Goal: Check status: Check status

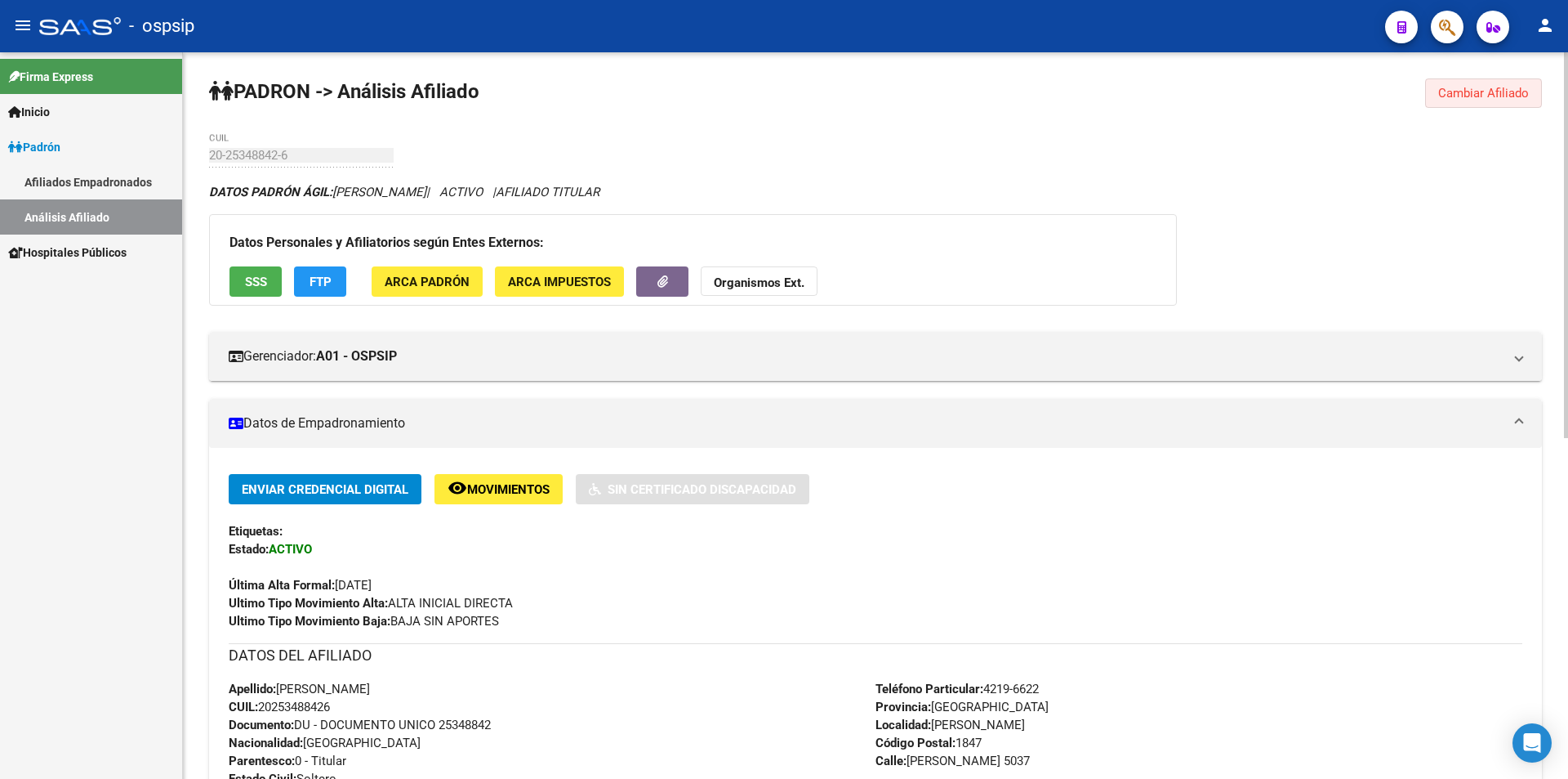
click at [1463, 89] on span "Cambiar Afiliado" at bounding box center [1484, 93] width 91 height 14
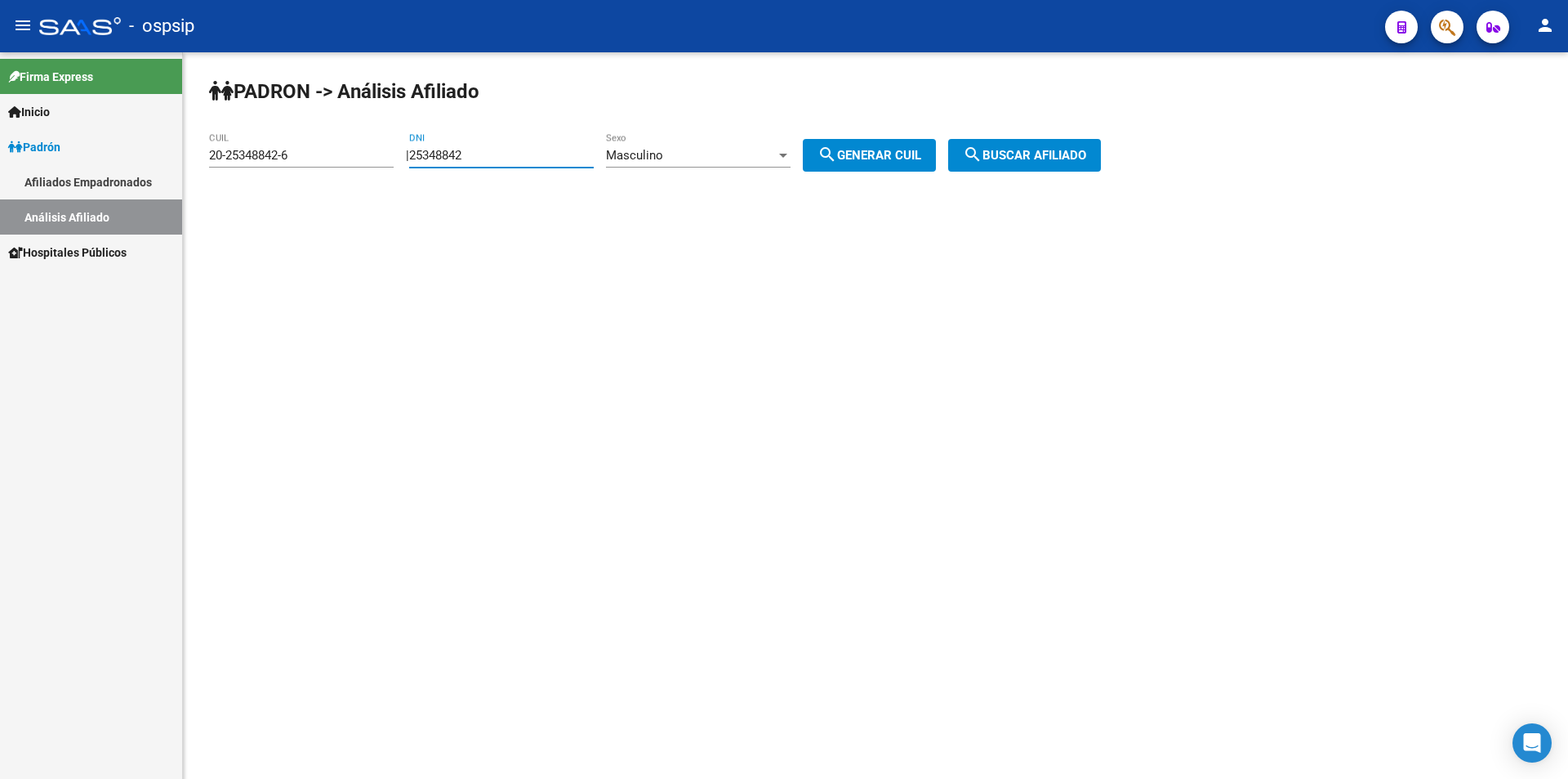
drag, startPoint x: 565, startPoint y: 154, endPoint x: 246, endPoint y: 158, distance: 319.0
click at [260, 155] on app-analisis-afiliado "PADRON -> Análisis Afiliado 20-25348842-6 CUIL | 25348842 DNI Masculino Sexo se…" at bounding box center [661, 155] width 904 height 14
drag, startPoint x: 307, startPoint y: 150, endPoint x: 79, endPoint y: 151, distance: 228.0
click at [79, 151] on mat-sidenav-container "Firma Express Inicio Calendario SSS Instructivos Contacto OS Padrón Afiliados E…" at bounding box center [784, 415] width 1568 height 727
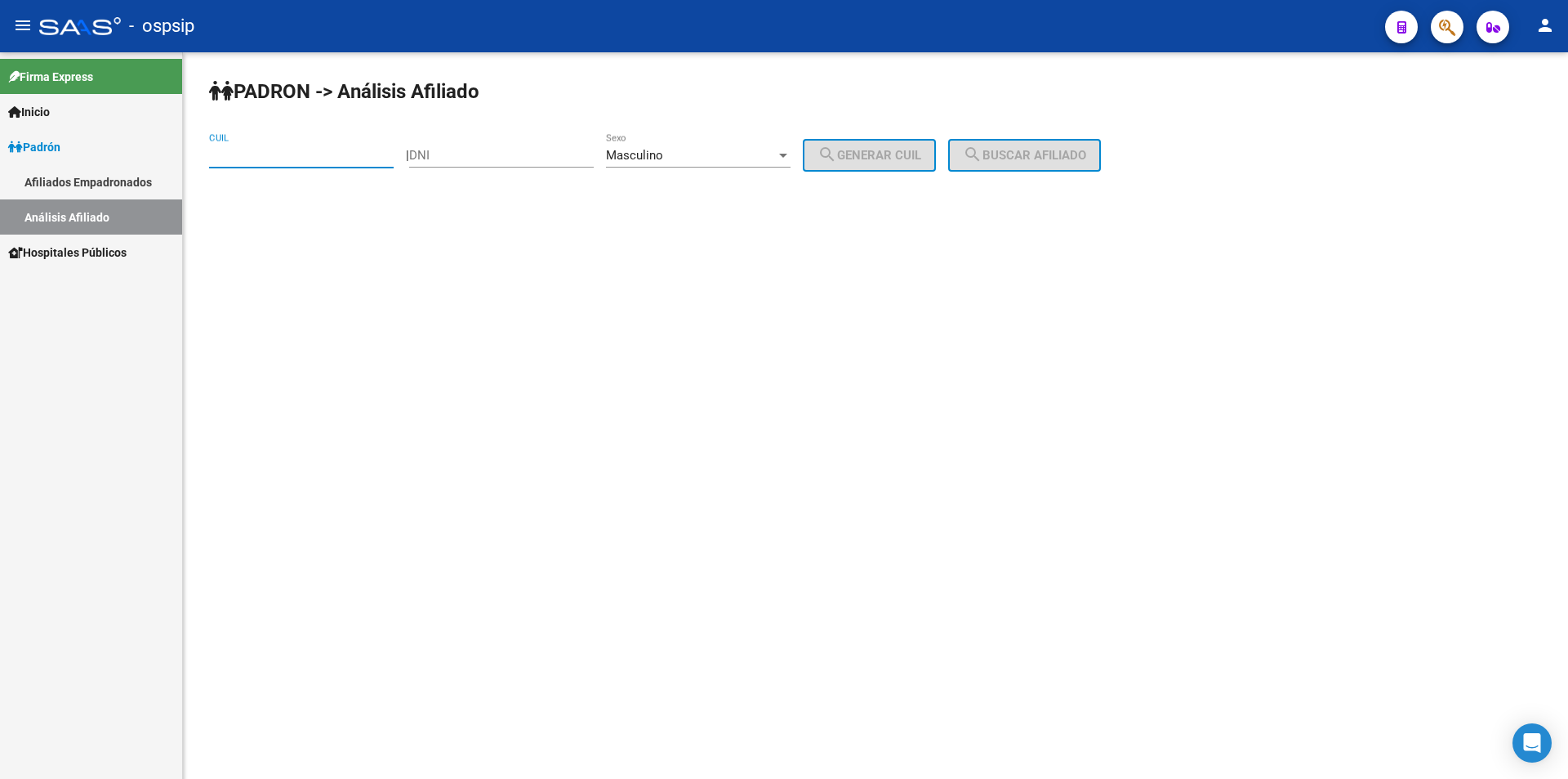
click at [515, 318] on mat-sidenav-content "PADRON -> Análisis Afiliado CUIL | DNI Masculino Sexo search Generar CUIL searc…" at bounding box center [876, 415] width 1386 height 727
click at [765, 152] on div "Masculino" at bounding box center [691, 155] width 170 height 14
click at [771, 314] on div at bounding box center [784, 389] width 1568 height 779
click at [485, 158] on input "DNI" at bounding box center [502, 155] width 185 height 14
click at [664, 152] on span "Masculino" at bounding box center [635, 155] width 57 height 14
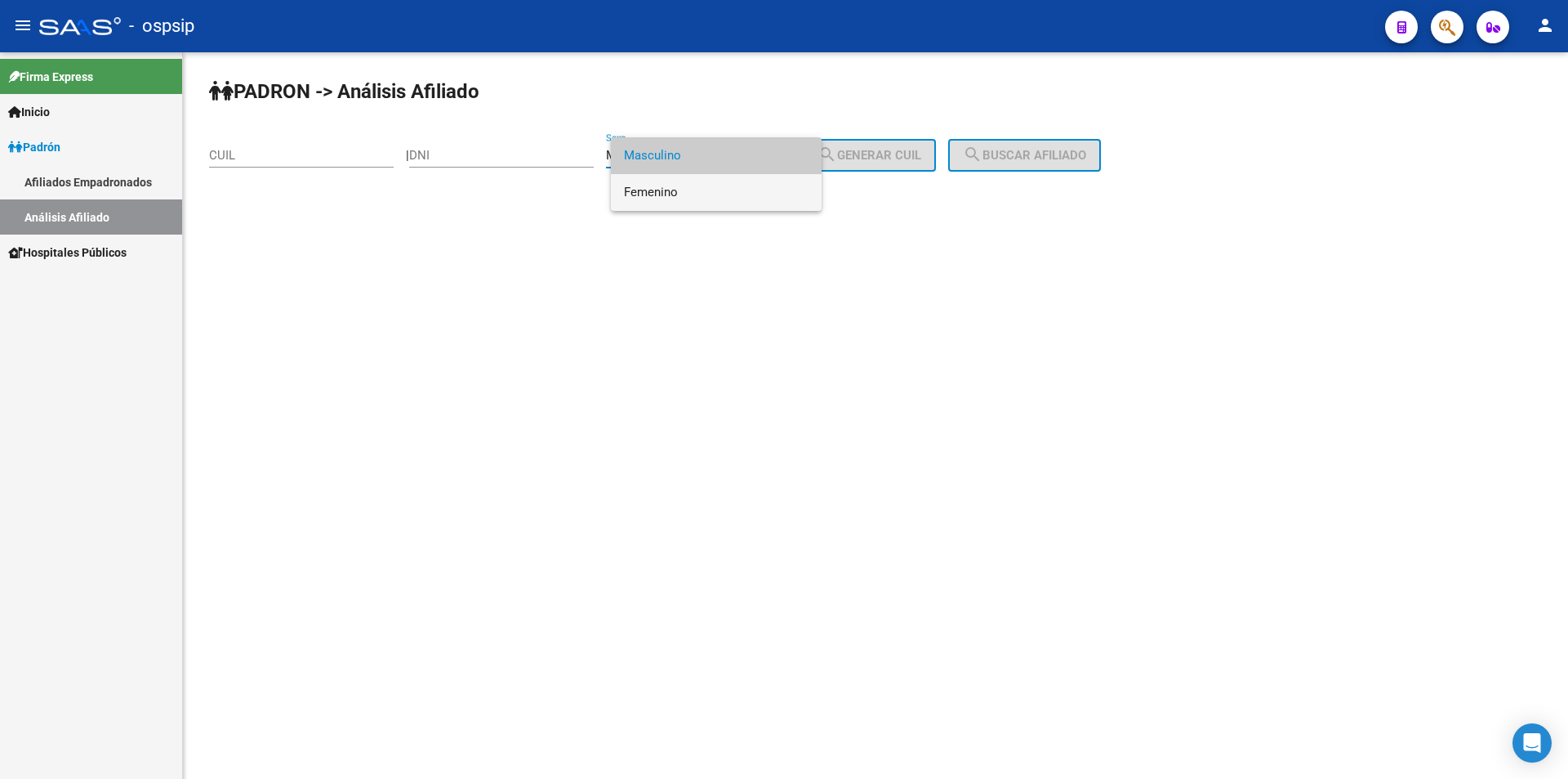
click at [682, 199] on span "Femenino" at bounding box center [717, 192] width 185 height 37
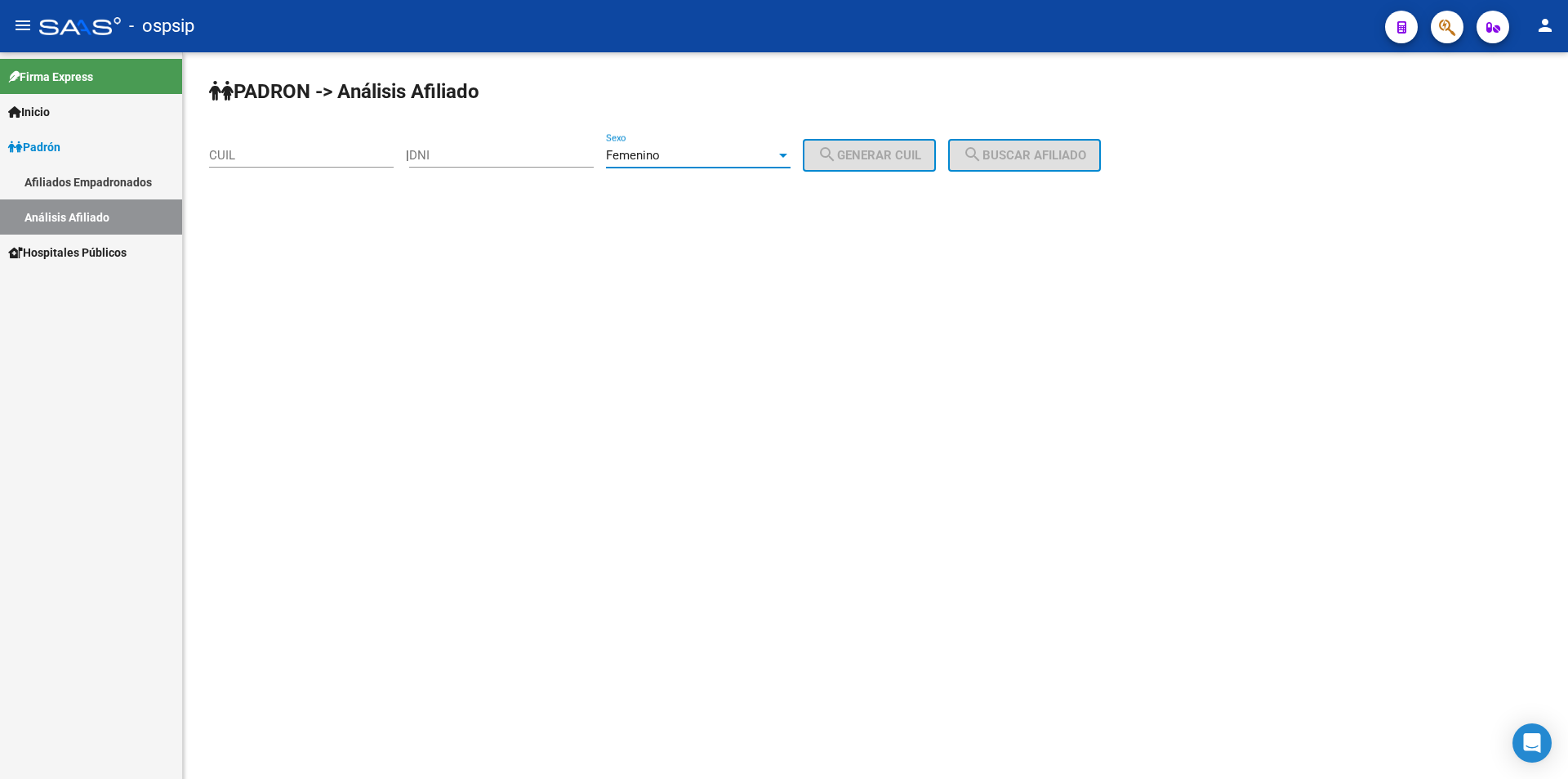
click at [540, 152] on input "DNI" at bounding box center [502, 155] width 185 height 14
type input "49987118"
click at [899, 141] on button "search Generar CUIL" at bounding box center [869, 155] width 133 height 32
type input "27-49987118-5"
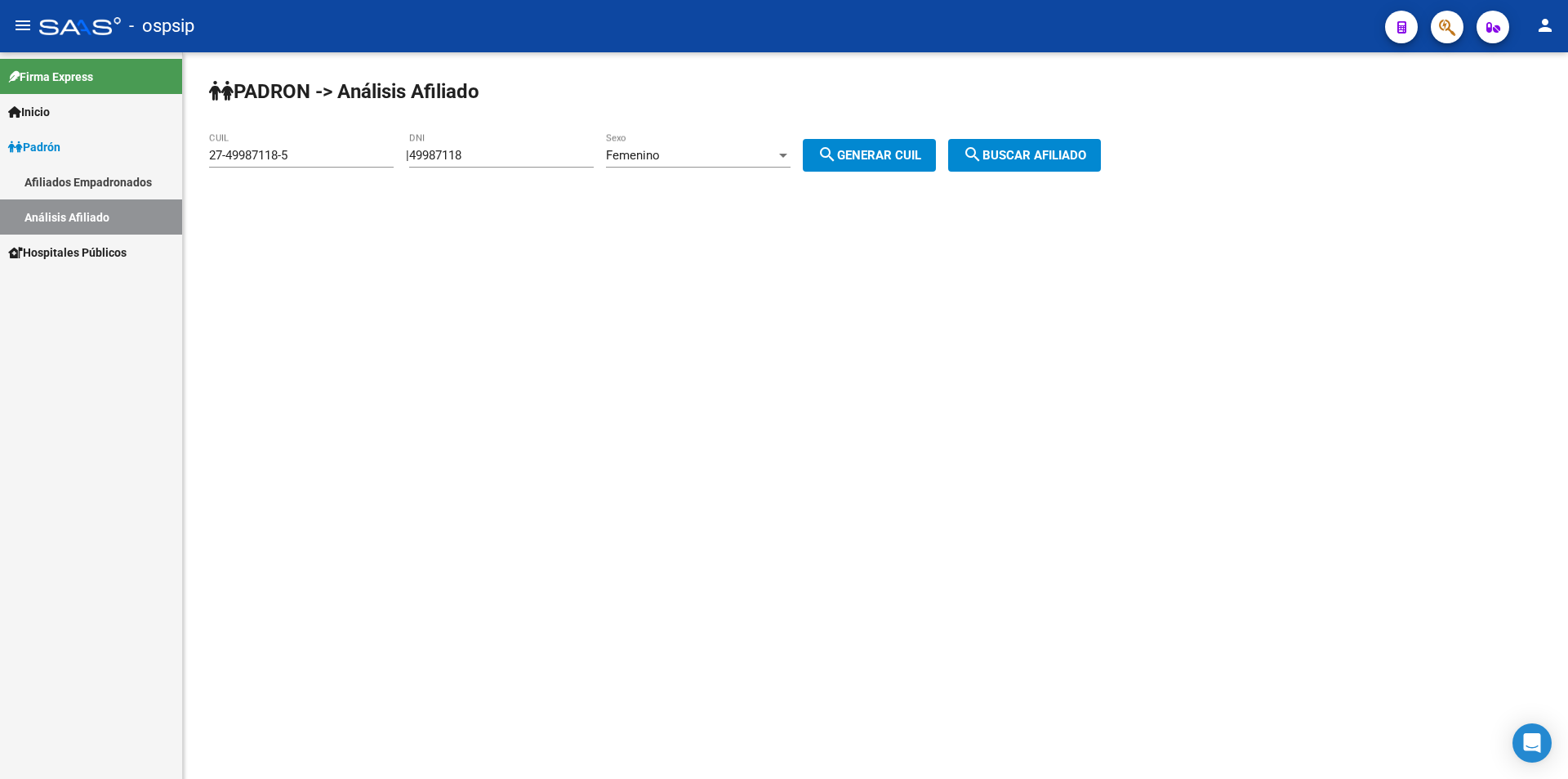
click at [1016, 149] on span "search Buscar afiliado" at bounding box center [1024, 155] width 123 height 14
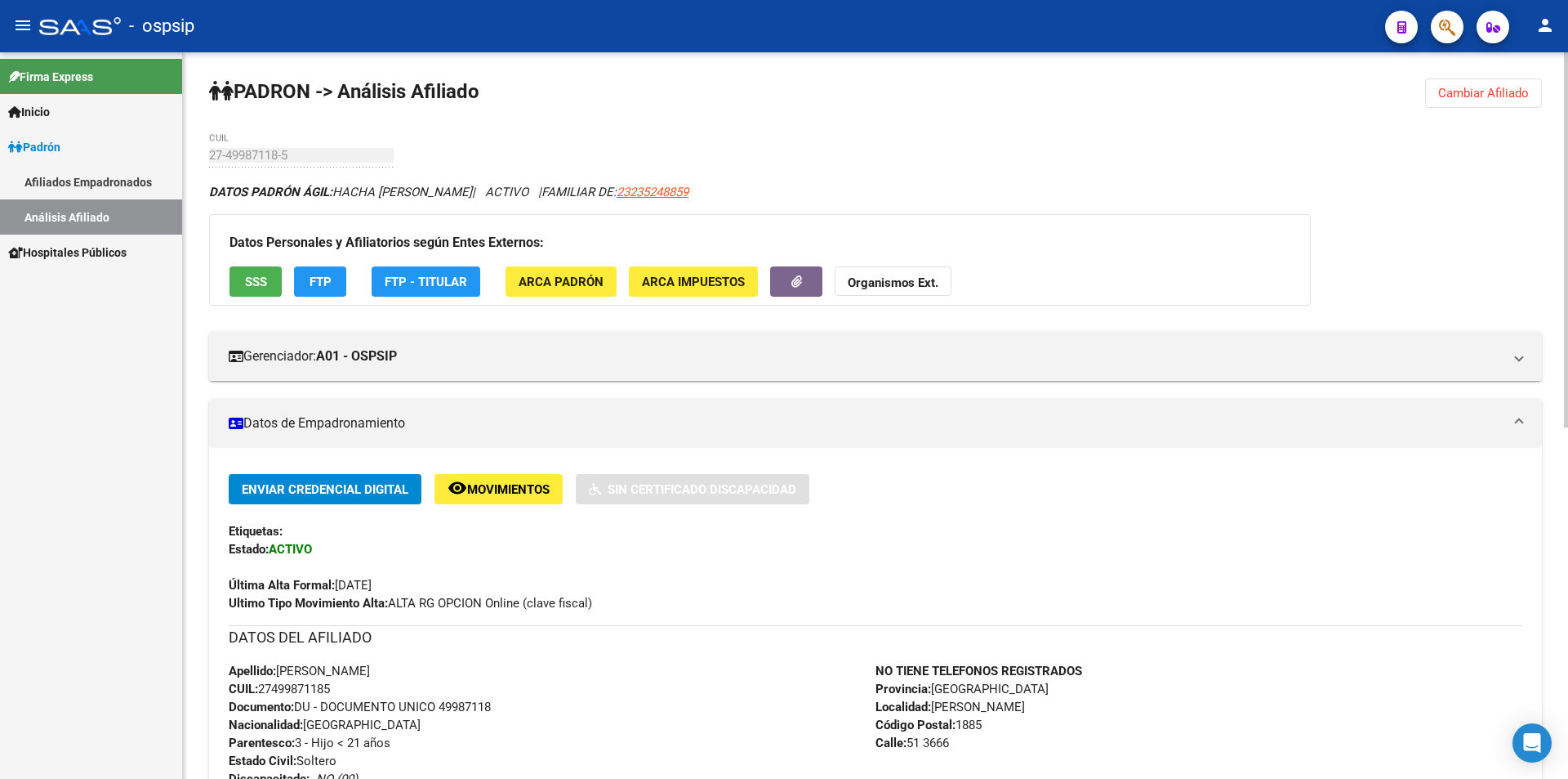
drag, startPoint x: 1481, startPoint y: 86, endPoint x: 1464, endPoint y: 90, distance: 17.5
click at [1478, 87] on span "Cambiar Afiliado" at bounding box center [1484, 93] width 91 height 14
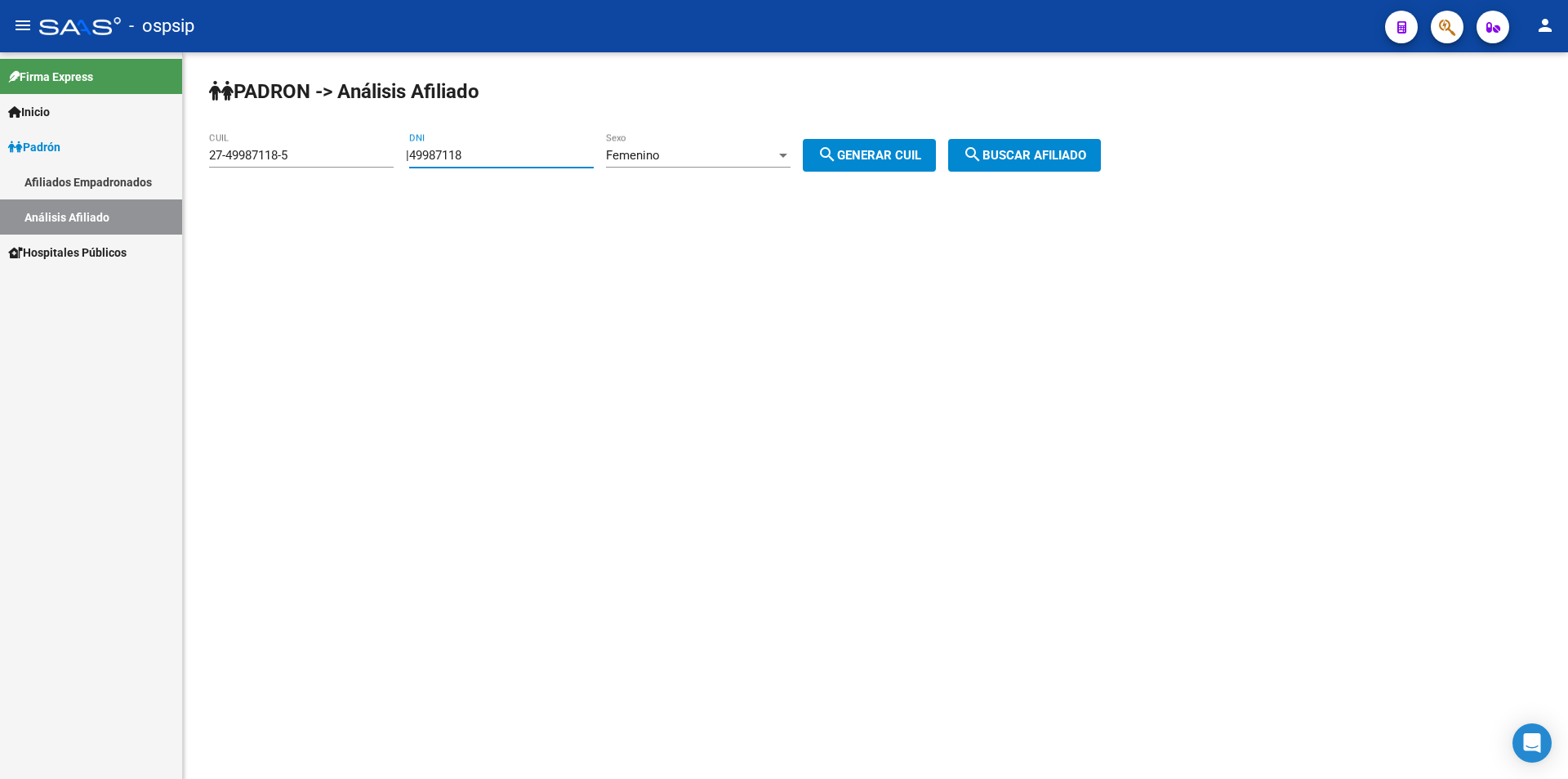
drag, startPoint x: 535, startPoint y: 148, endPoint x: 335, endPoint y: 149, distance: 200.0
click at [348, 153] on app-analisis-afiliado "PADRON -> Análisis Afiliado 27-49987118-5 CUIL | 49987118 DNI Femenino Sexo sea…" at bounding box center [661, 155] width 904 height 14
drag, startPoint x: 304, startPoint y: 158, endPoint x: 182, endPoint y: 149, distance: 122.3
click at [8, 158] on mat-sidenav-container "Firma Express Inicio Calendario SSS Instructivos Contacto OS Padrón Afiliados E…" at bounding box center [784, 415] width 1568 height 727
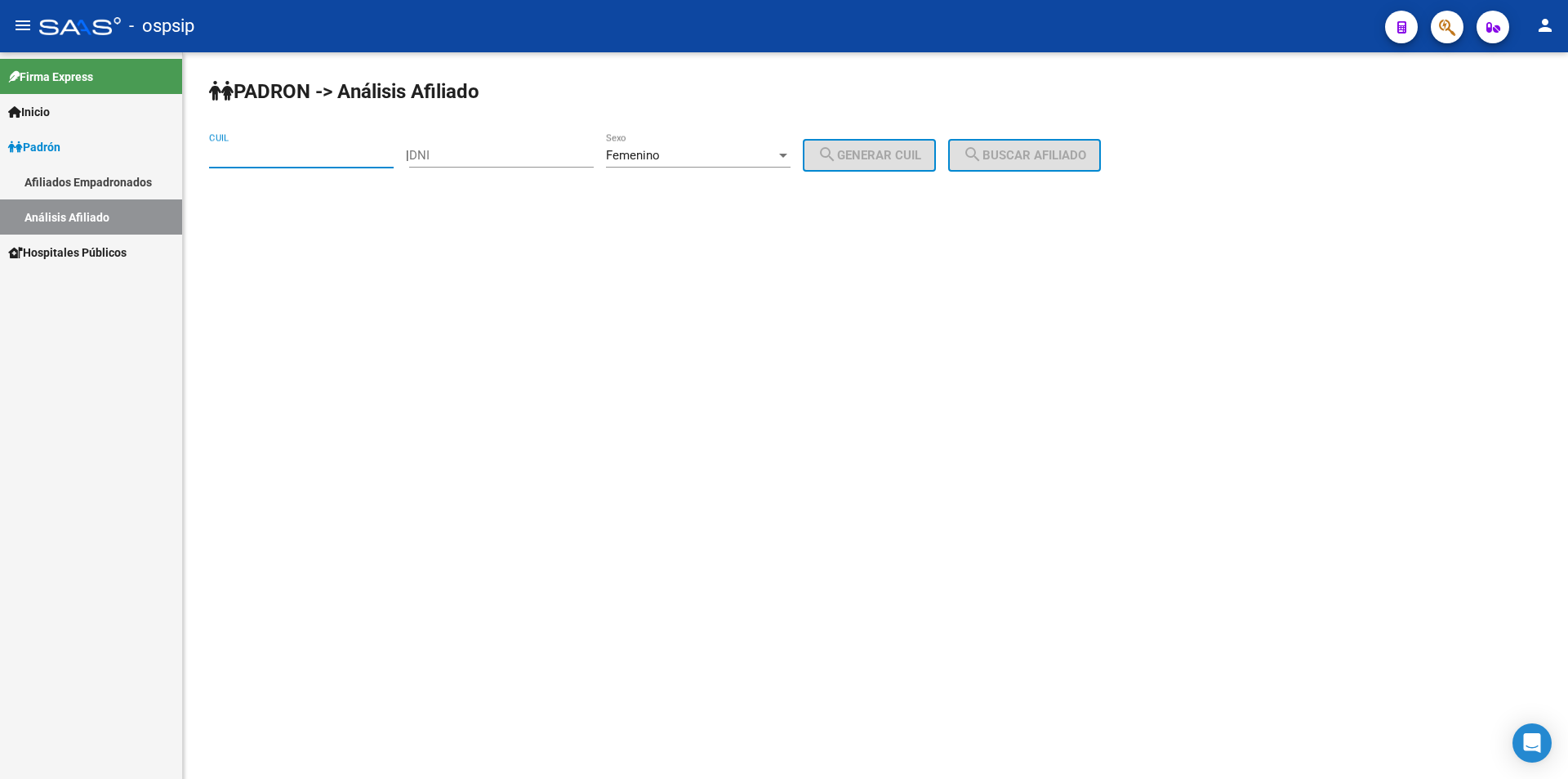
click at [480, 148] on input "DNI" at bounding box center [502, 155] width 185 height 14
type input "93084198"
click at [921, 135] on div "PADRON -> Análisis Afiliado CUIL | 93084198 DNI Femenino Sexo search Generar CU…" at bounding box center [876, 137] width 1386 height 172
click at [935, 143] on button "search Generar CUIL" at bounding box center [869, 155] width 133 height 32
type input "27-93084198-1"
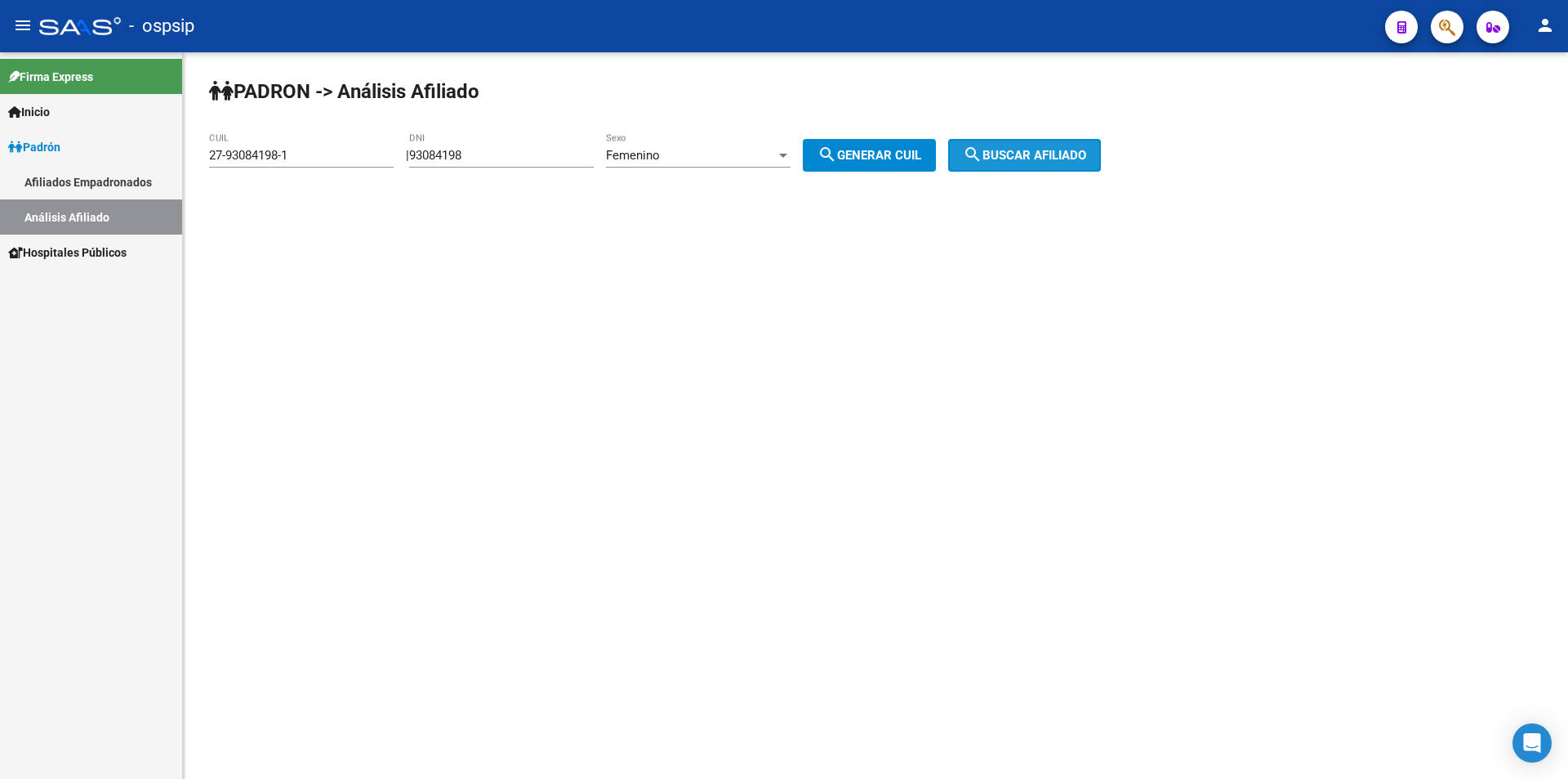
click at [1009, 164] on button "search Buscar afiliado" at bounding box center [1025, 155] width 153 height 32
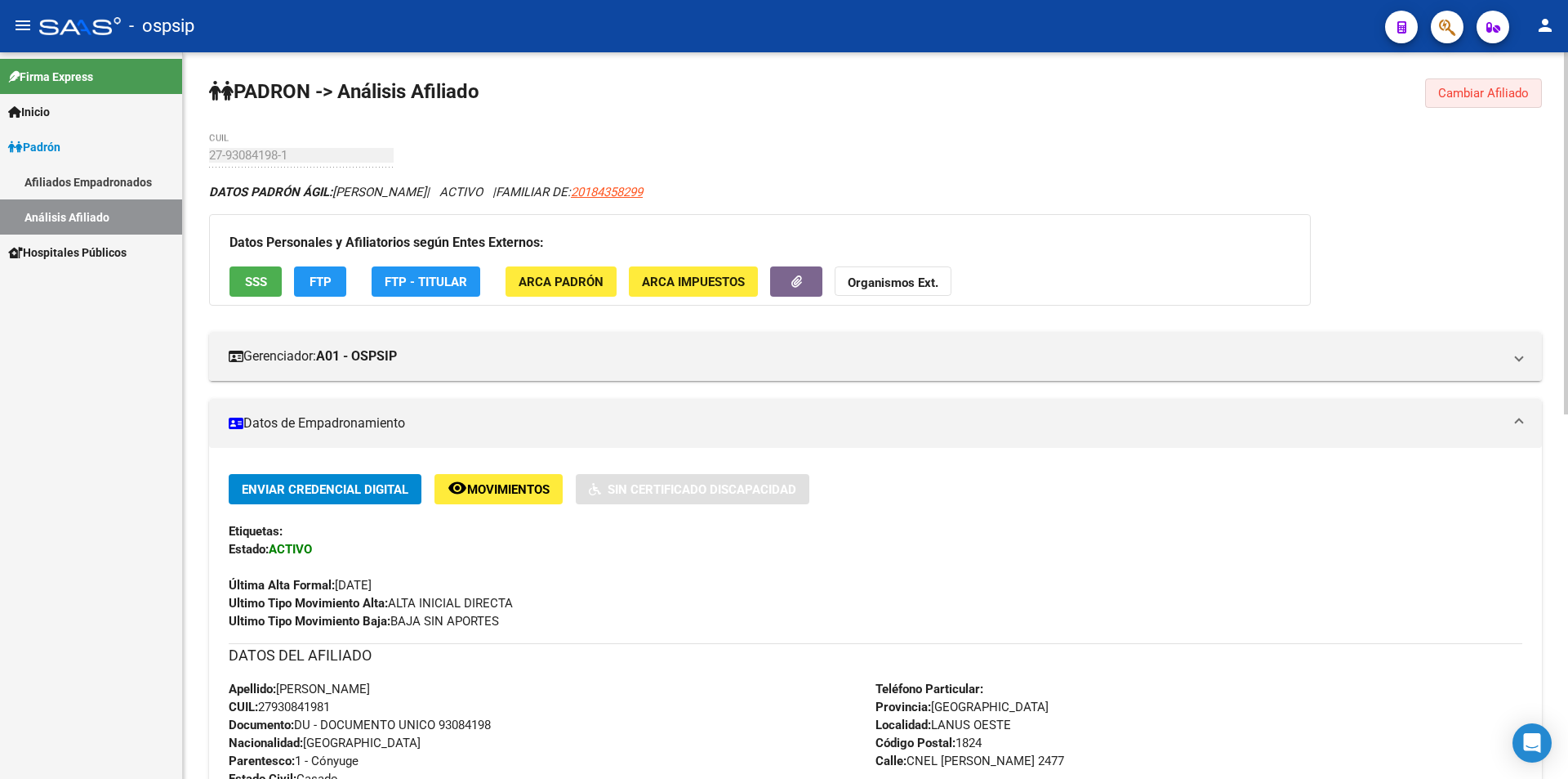
drag, startPoint x: 1429, startPoint y: 95, endPoint x: 1369, endPoint y: 87, distance: 60.5
click at [1424, 95] on div "PADRON -> Análisis Afiliado Cambiar Afiliado 27-93084198-1 CUIL DATOS PADRÓN ÁG…" at bounding box center [876, 781] width 1386 height 1457
drag, startPoint x: 1482, startPoint y: 94, endPoint x: 1361, endPoint y: 114, distance: 122.6
click at [1476, 100] on span "Cambiar Afiliado" at bounding box center [1484, 93] width 91 height 14
